Goal: Ask a question

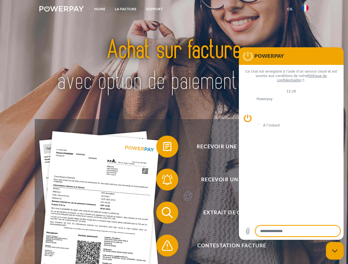
click at [61, 10] on img at bounding box center [61, 9] width 44 height 6
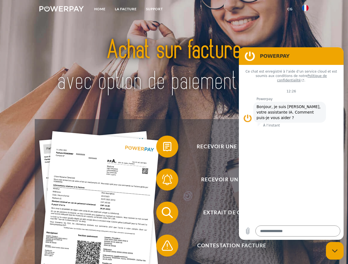
click at [305, 10] on img at bounding box center [305, 8] width 7 height 7
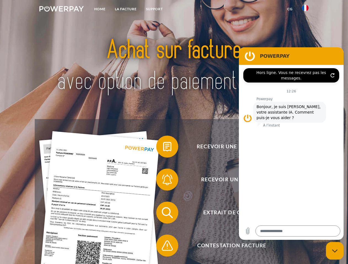
click at [290, 9] on link "CG" at bounding box center [289, 9] width 15 height 10
click at [163, 148] on span at bounding box center [159, 147] width 28 height 28
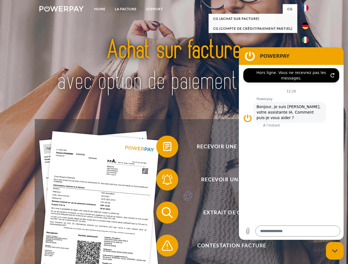
click at [163, 181] on span at bounding box center [159, 180] width 28 height 28
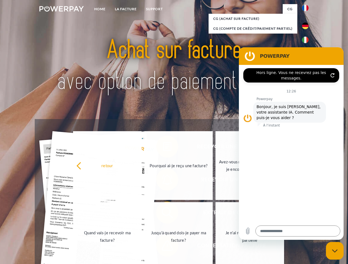
click at [163, 214] on link "Jusqu'à quand dois-je payer ma facture?" at bounding box center [178, 236] width 69 height 69
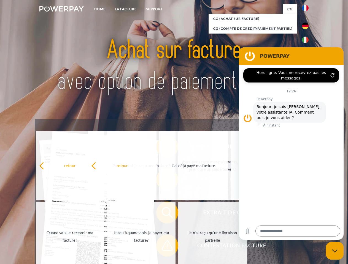
click at [163, 247] on span at bounding box center [159, 246] width 28 height 28
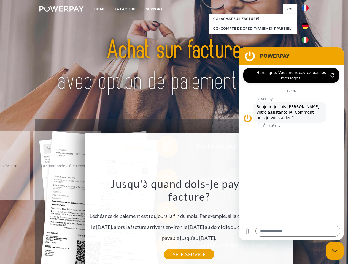
click at [334, 251] on icon "Fermer la fenêtre de messagerie" at bounding box center [335, 251] width 6 height 4
type textarea "*"
